Goal: Check status: Check status

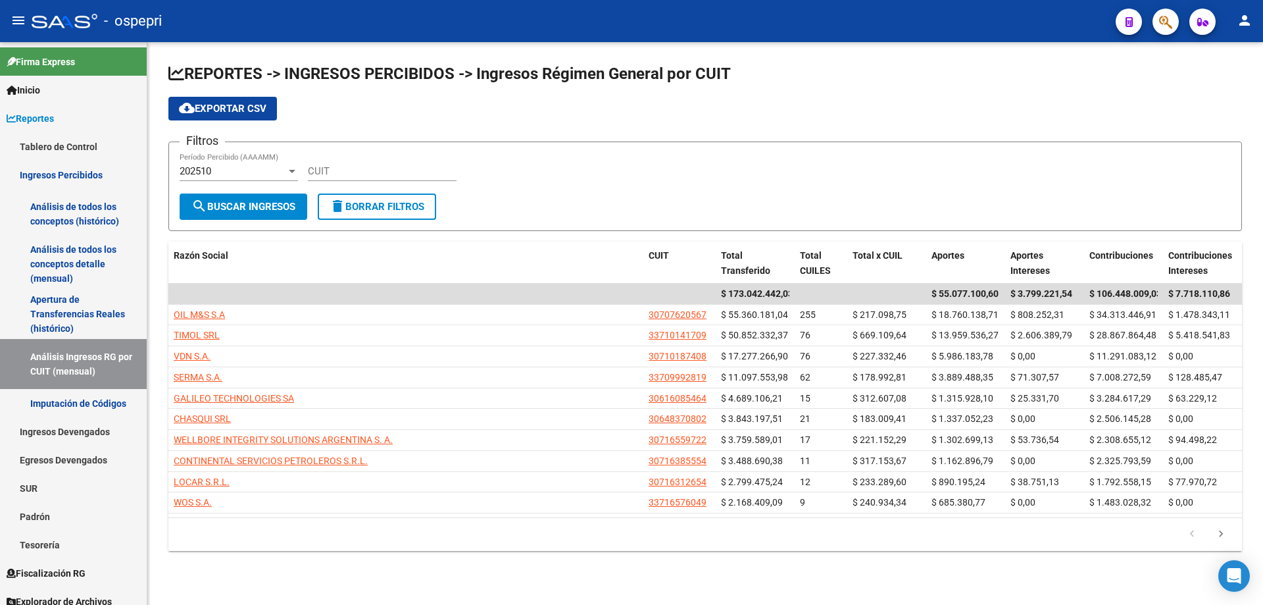
click at [342, 168] on input "CUIT" at bounding box center [382, 171] width 149 height 12
paste input "30-71632968-9"
type input "30-71632968-9"
click at [255, 202] on span "search Buscar Ingresos" at bounding box center [243, 207] width 104 height 12
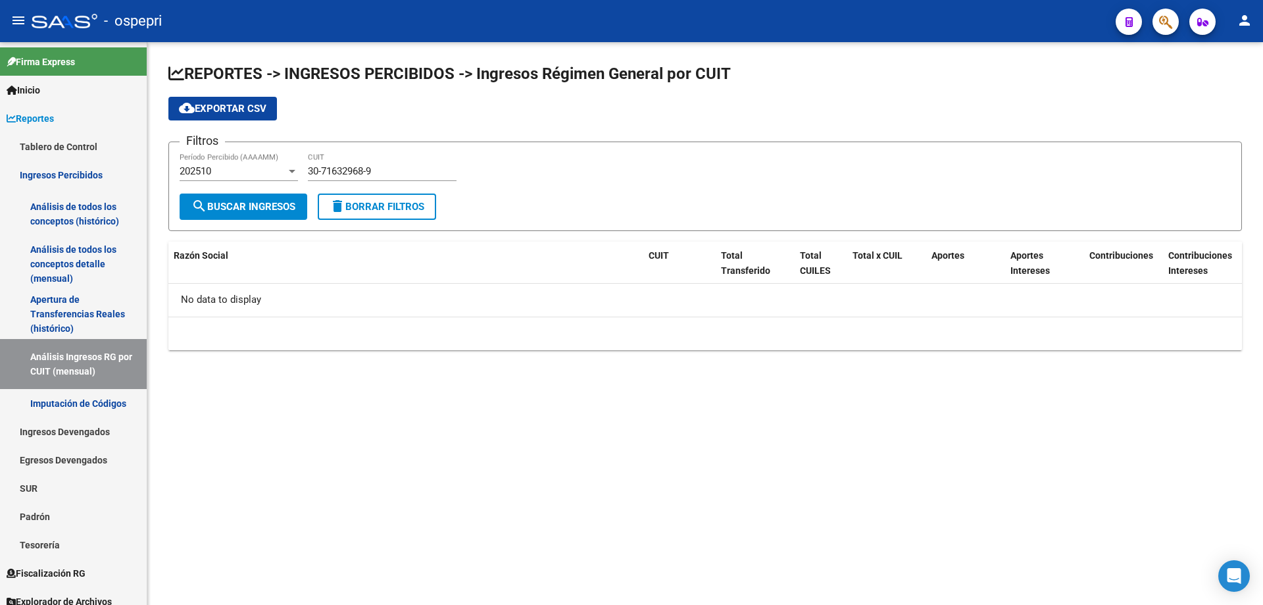
click at [232, 168] on div "202510" at bounding box center [233, 171] width 107 height 12
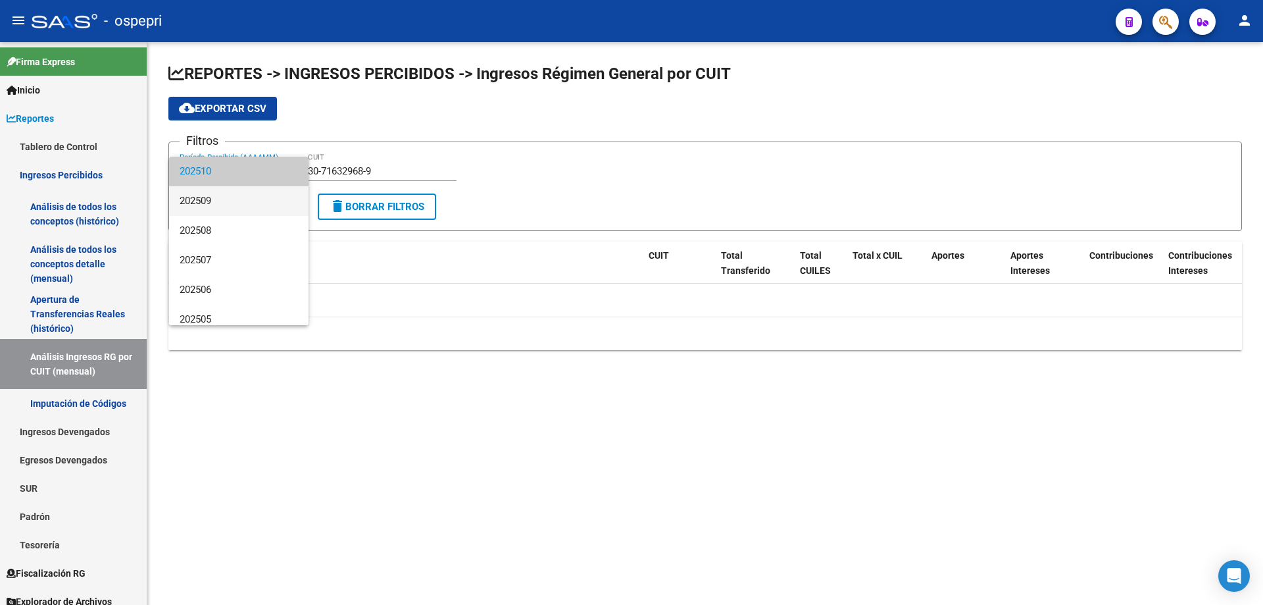
click at [232, 212] on span "202509" at bounding box center [239, 201] width 118 height 30
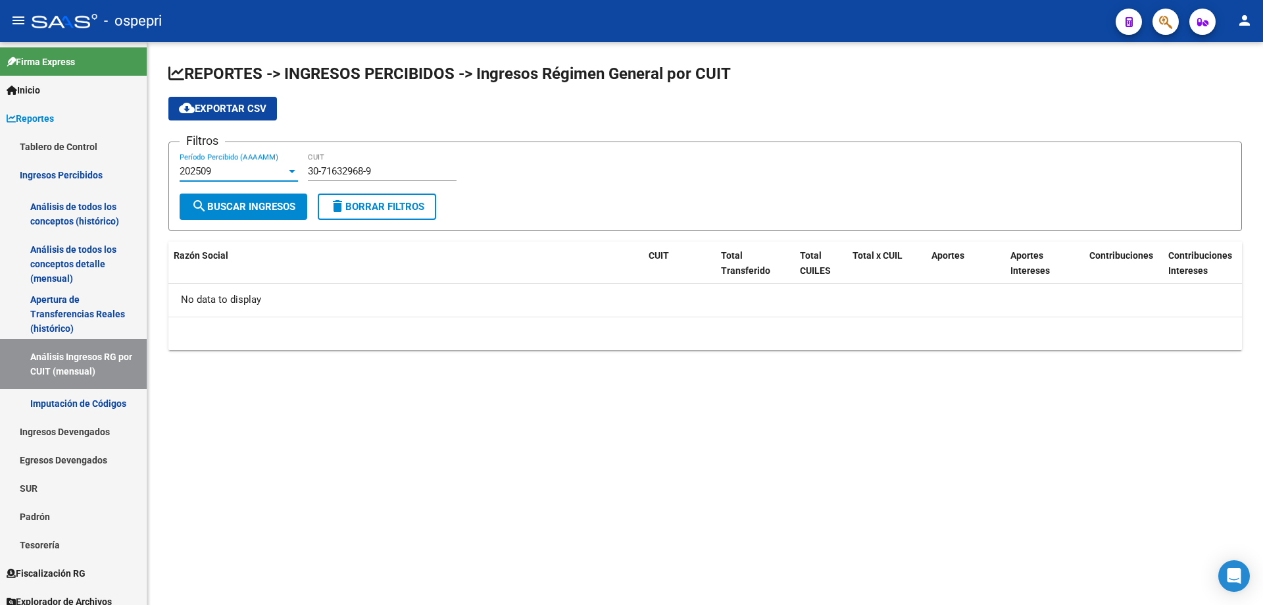
click at [242, 201] on span "search Buscar Ingresos" at bounding box center [243, 207] width 104 height 12
click at [240, 168] on div "202509" at bounding box center [233, 171] width 107 height 12
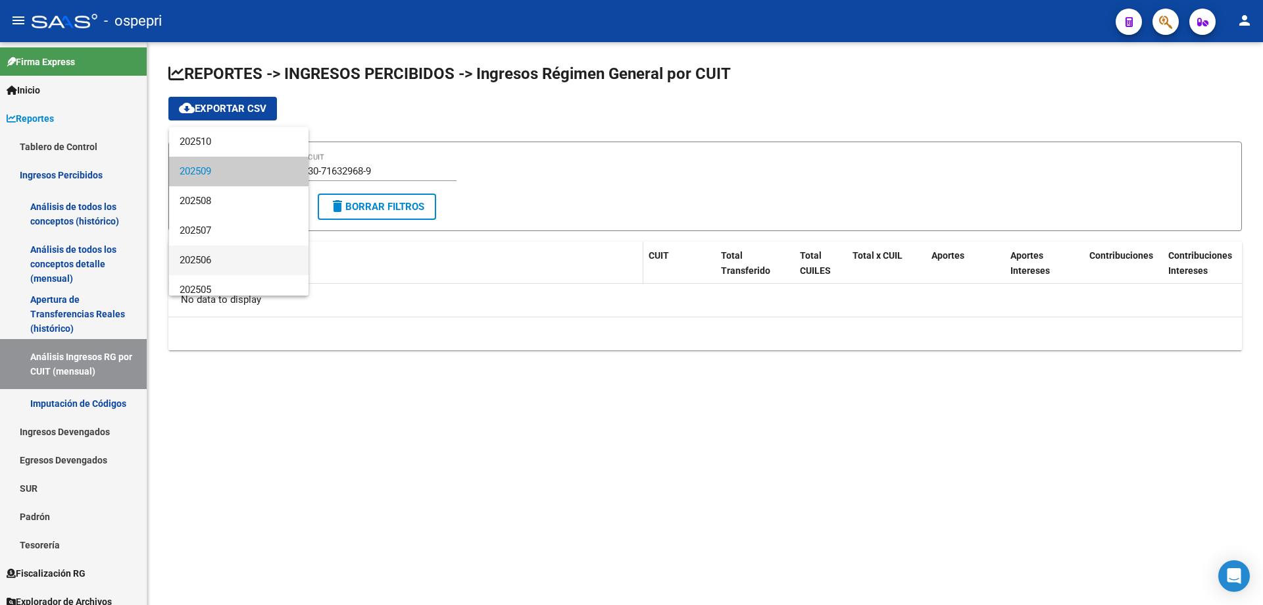
click at [230, 256] on span "202506" at bounding box center [239, 260] width 118 height 30
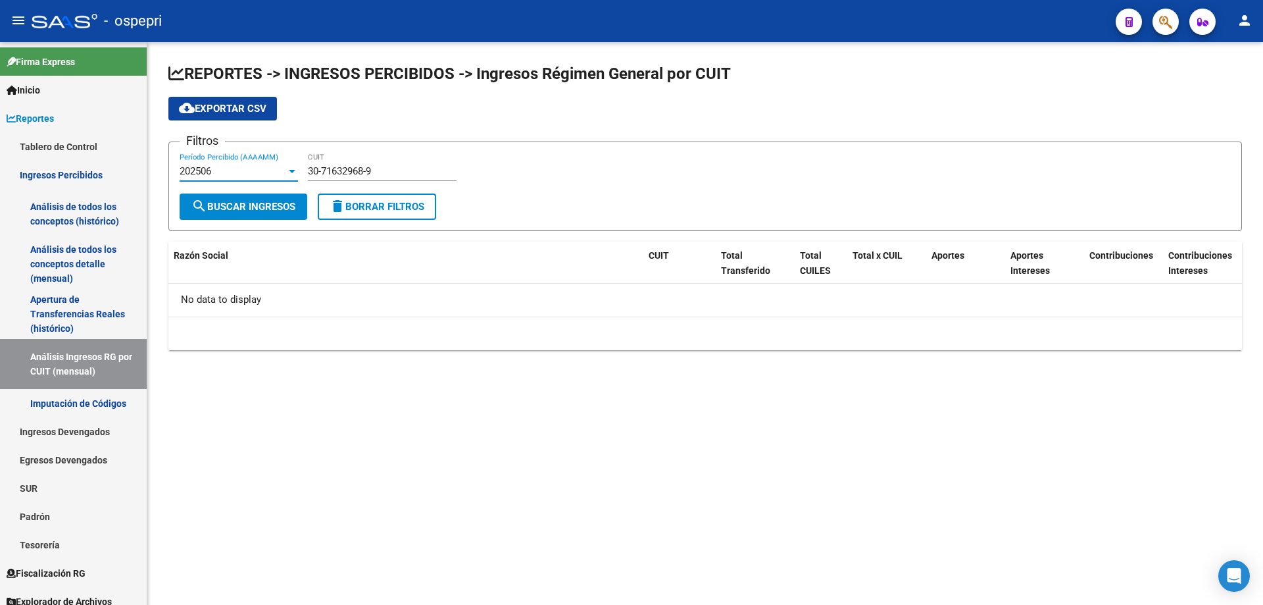
click at [235, 172] on div "202506" at bounding box center [233, 171] width 107 height 12
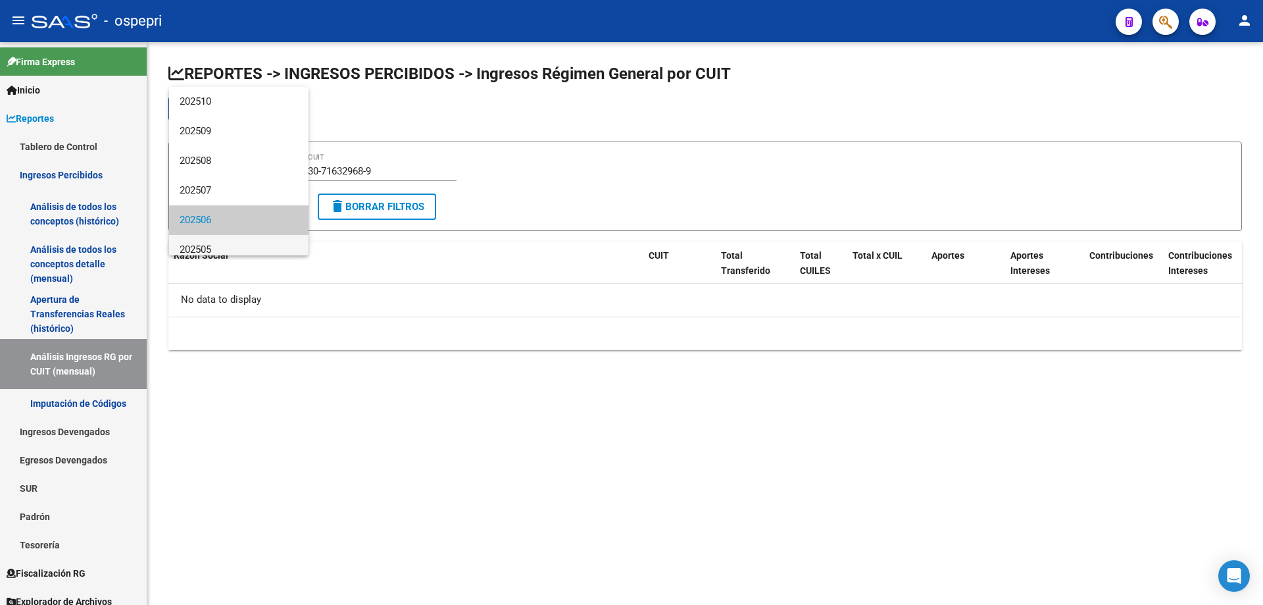
scroll to position [49, 0]
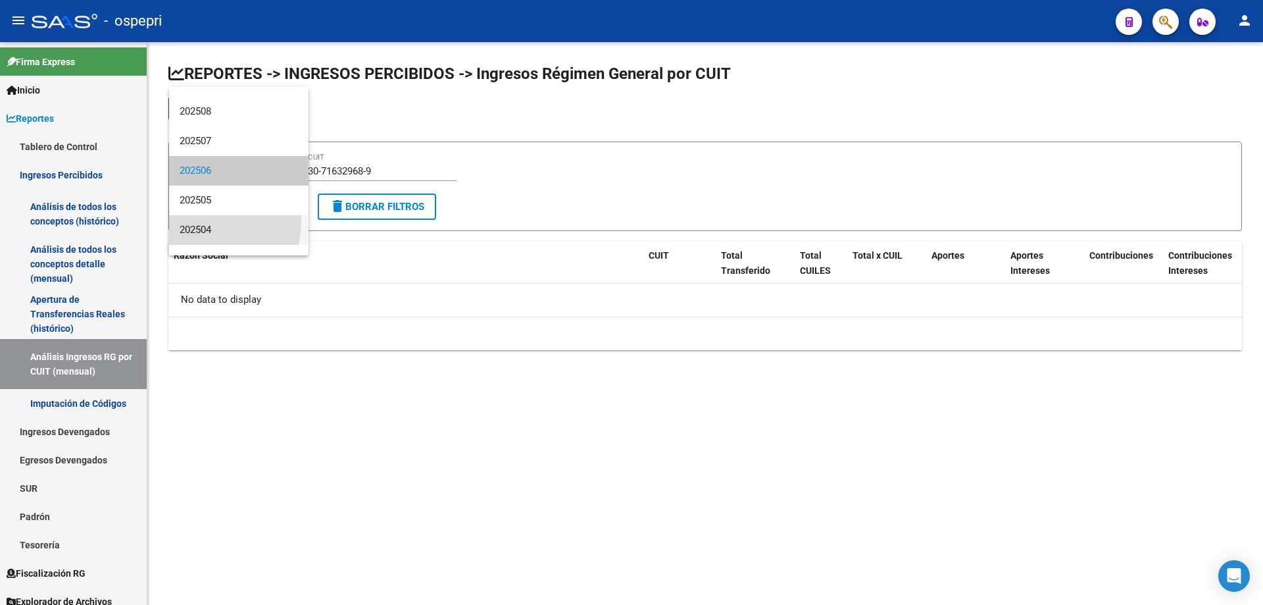
click at [212, 222] on span "202504" at bounding box center [239, 230] width 118 height 30
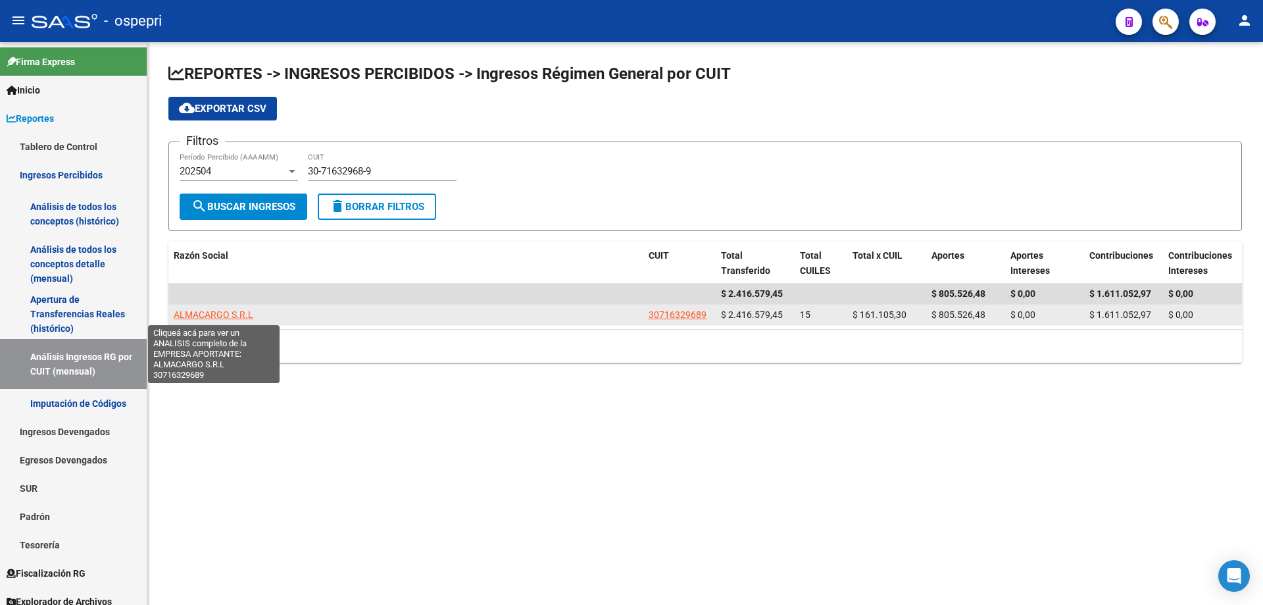
click at [217, 311] on span "ALMACARGO S.R.L" at bounding box center [214, 314] width 80 height 11
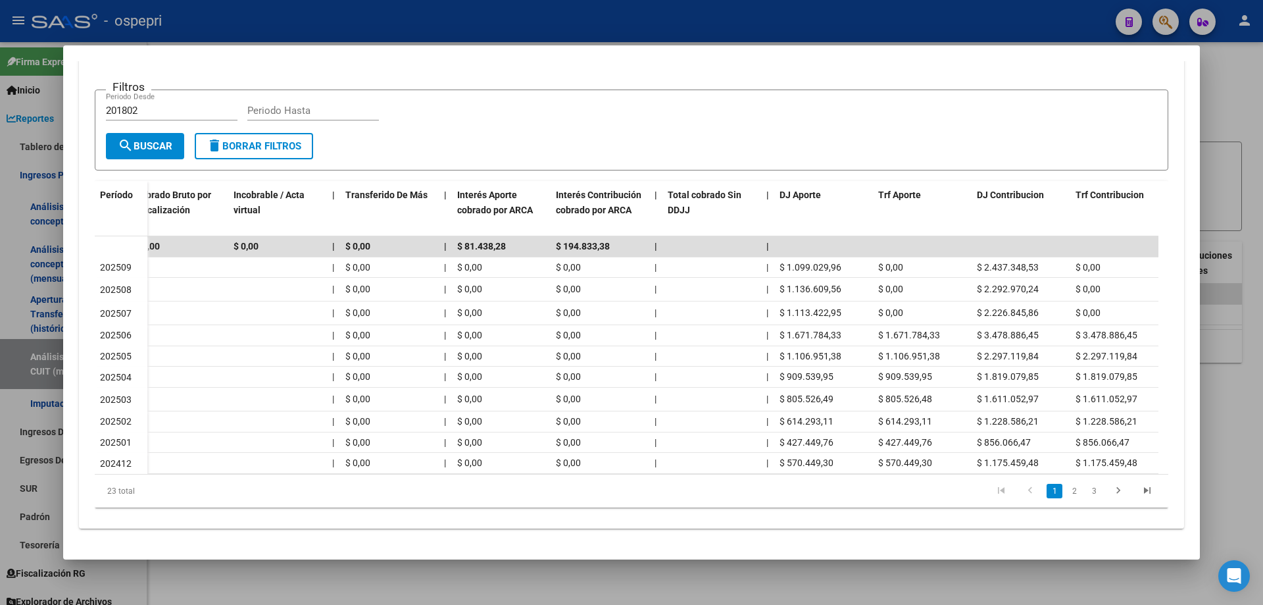
scroll to position [0, 553]
